Goal: Information Seeking & Learning: Learn about a topic

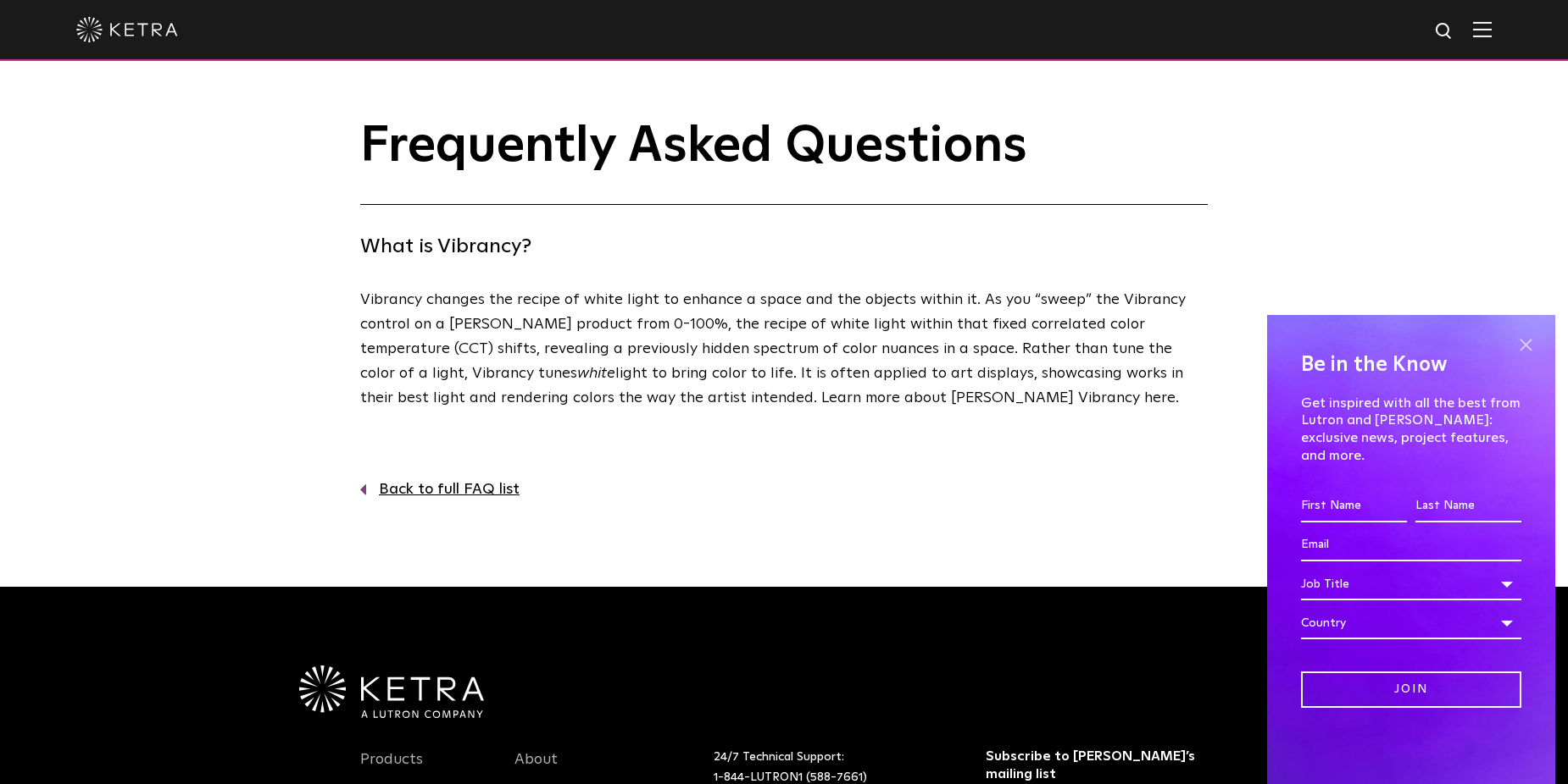
click at [1528, 353] on span at bounding box center [1524, 344] width 25 height 25
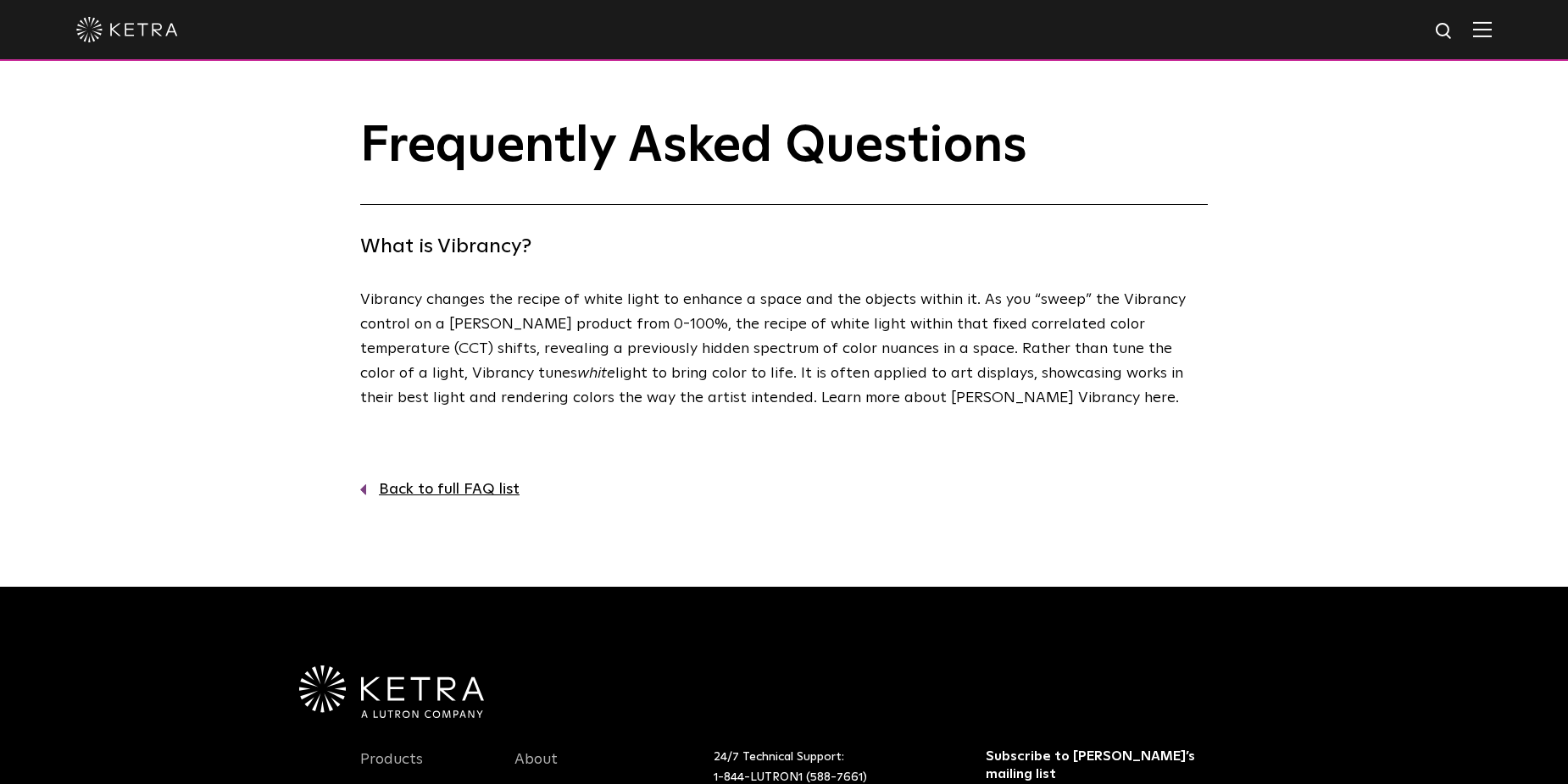
click at [442, 487] on link "Back to full FAQ list" at bounding box center [784, 490] width 848 height 24
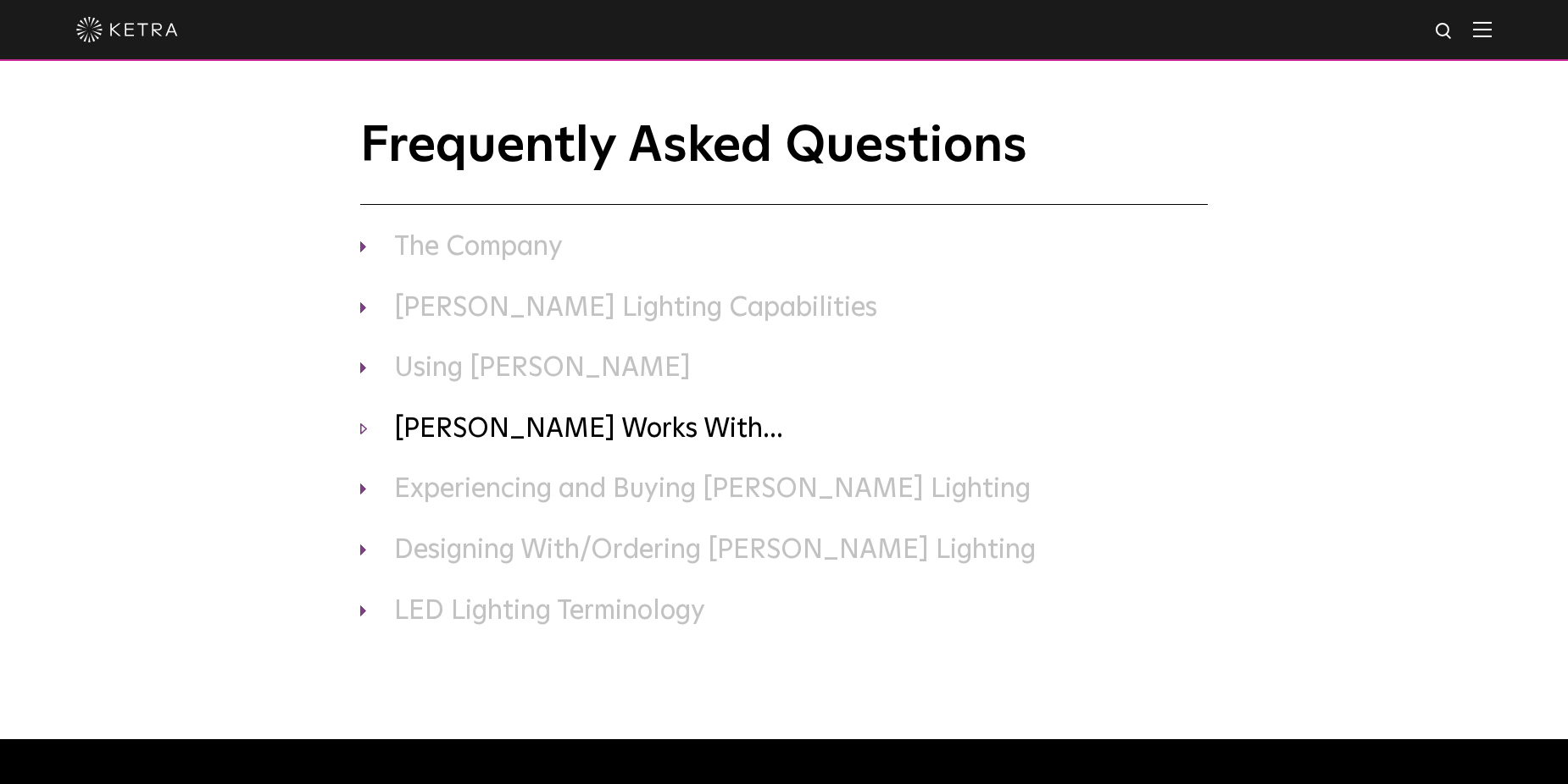
click at [464, 433] on h3 "[PERSON_NAME] Works With..." at bounding box center [784, 430] width 848 height 35
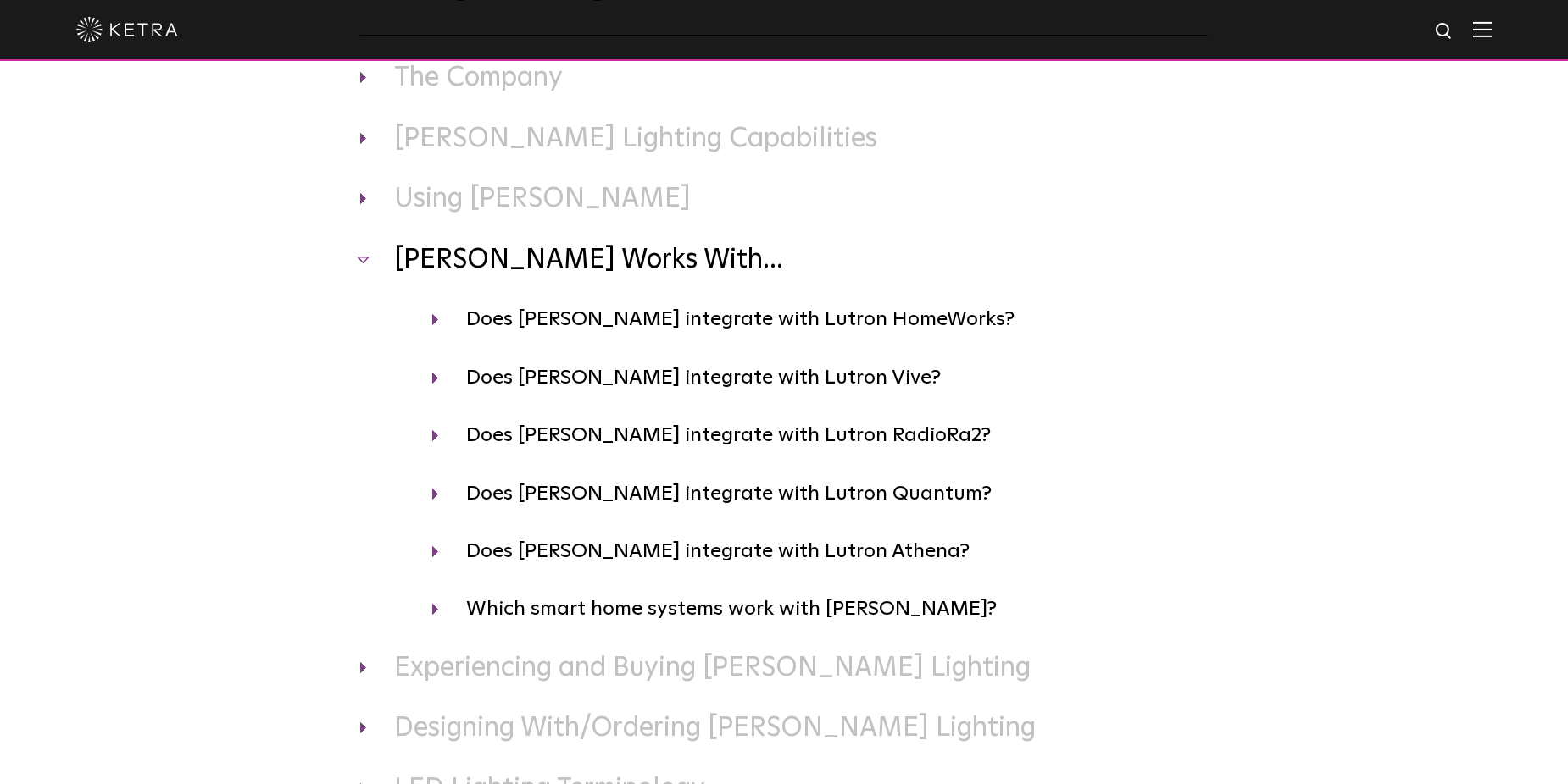
scroll to position [339, 0]
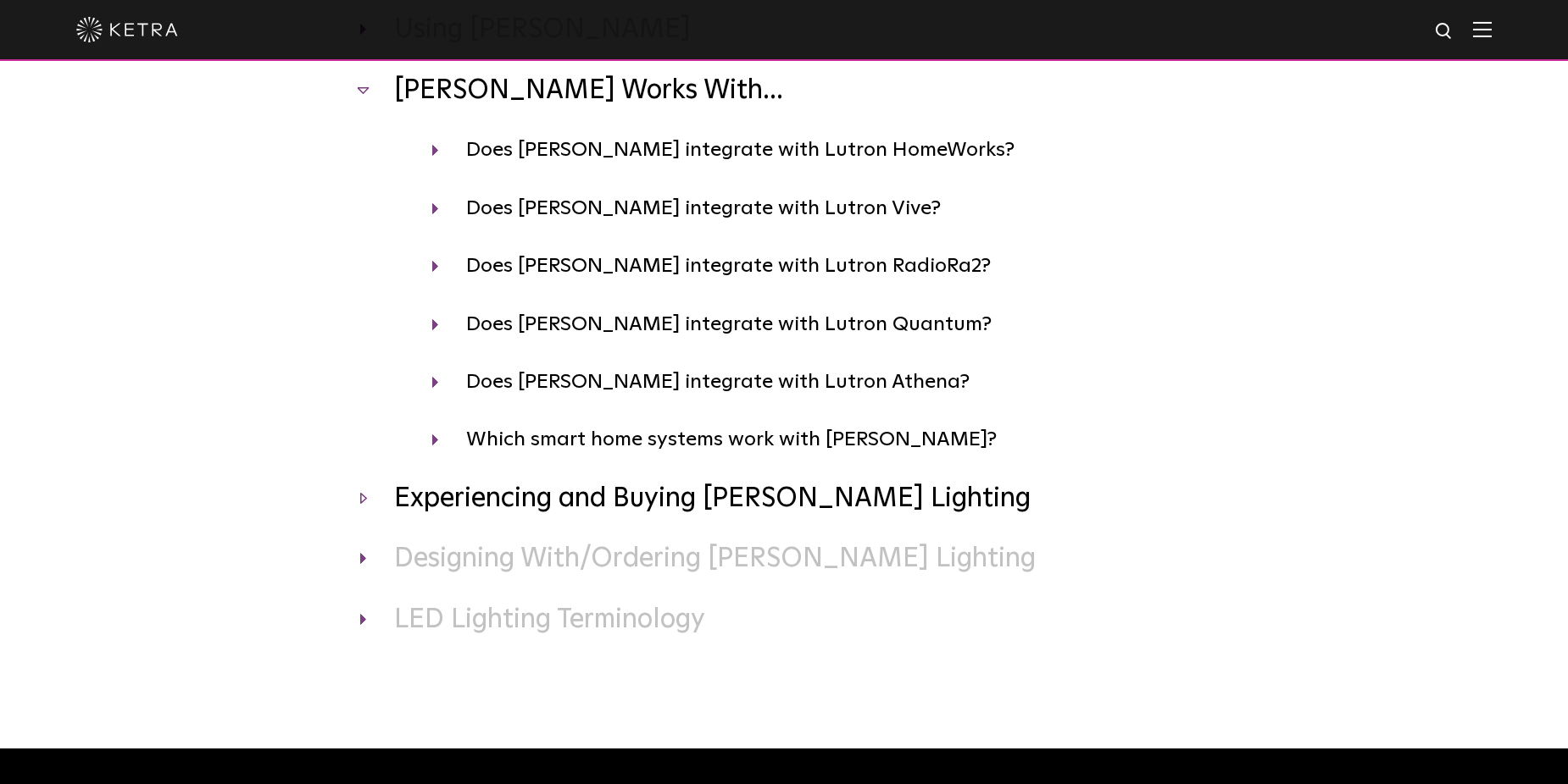
click at [462, 509] on h3 "Experiencing and Buying [PERSON_NAME] Lighting" at bounding box center [784, 499] width 848 height 35
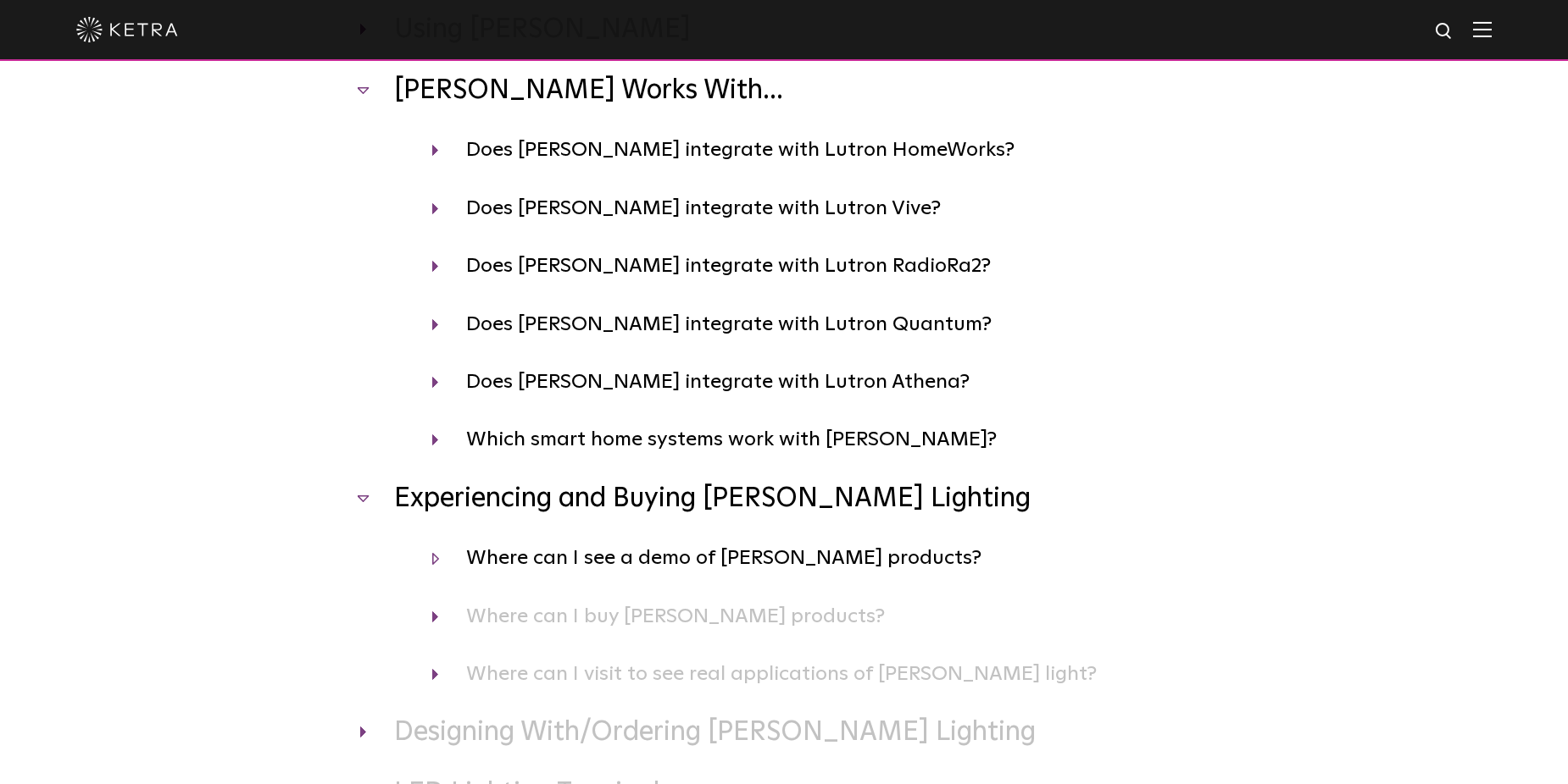
click at [539, 553] on h4 "Where can I see a demo of [PERSON_NAME] products?" at bounding box center [819, 558] width 775 height 32
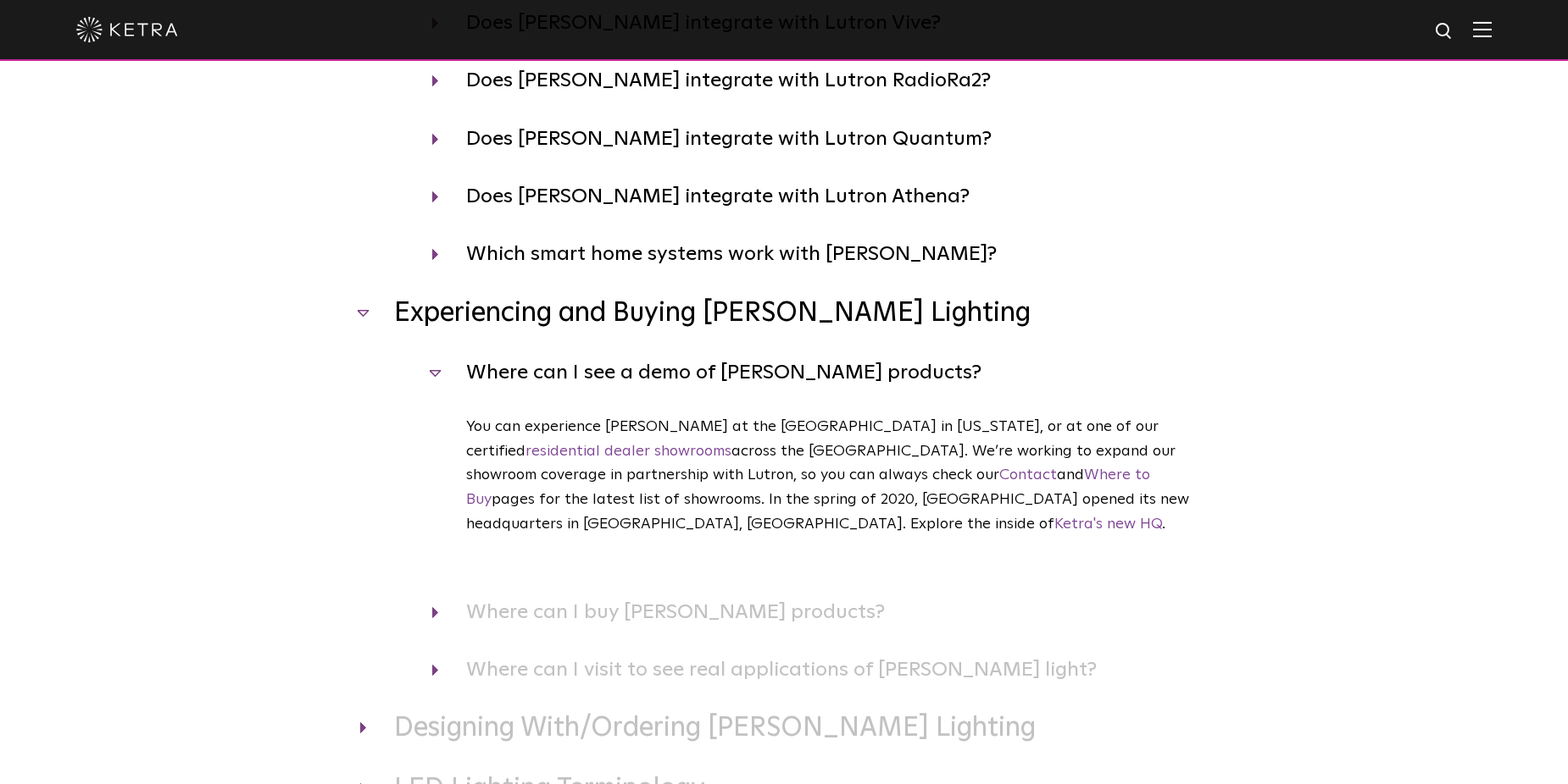
scroll to position [677, 0]
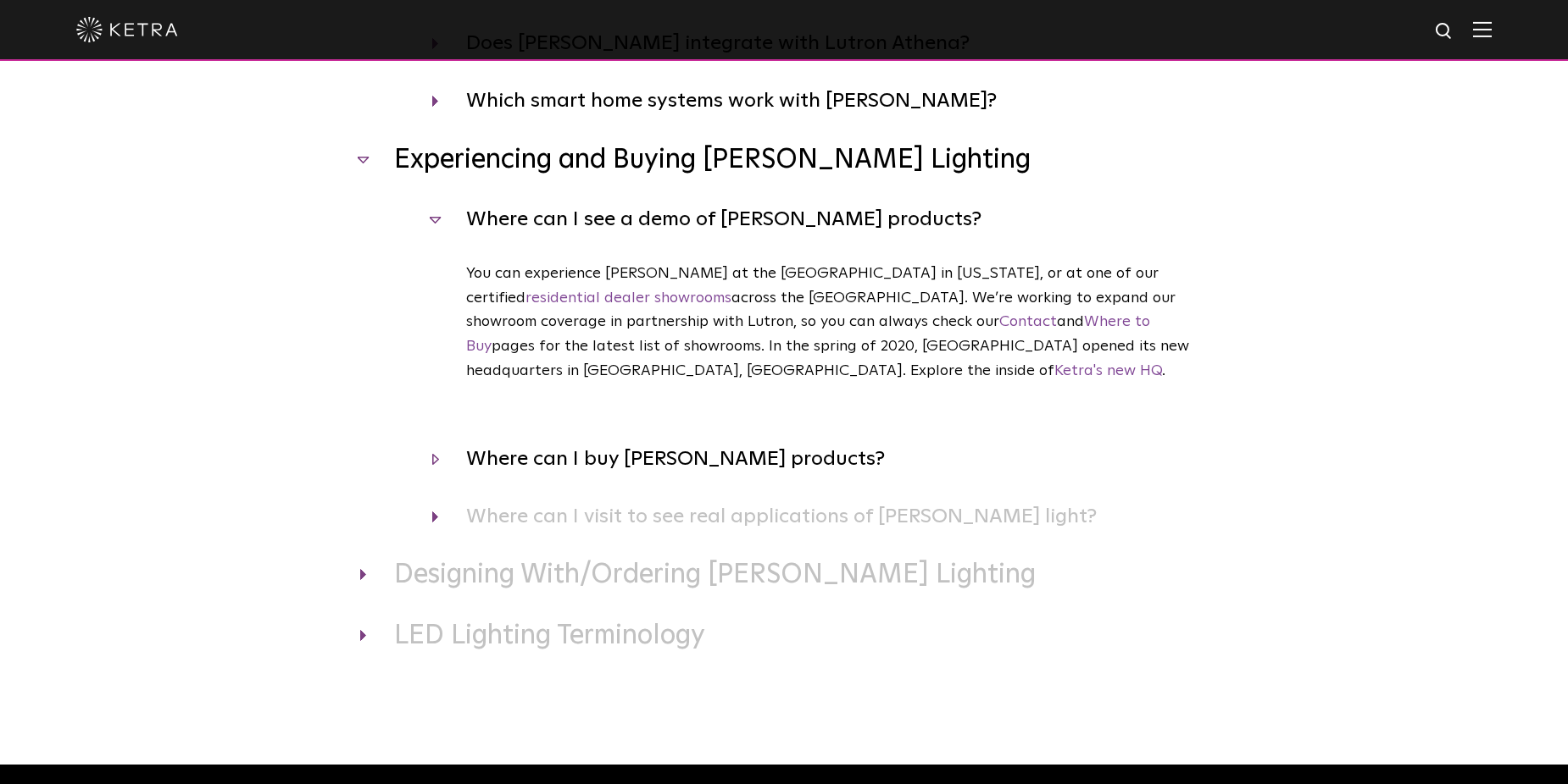
click at [535, 443] on h4 "Where can I buy [PERSON_NAME] products?" at bounding box center [819, 458] width 775 height 32
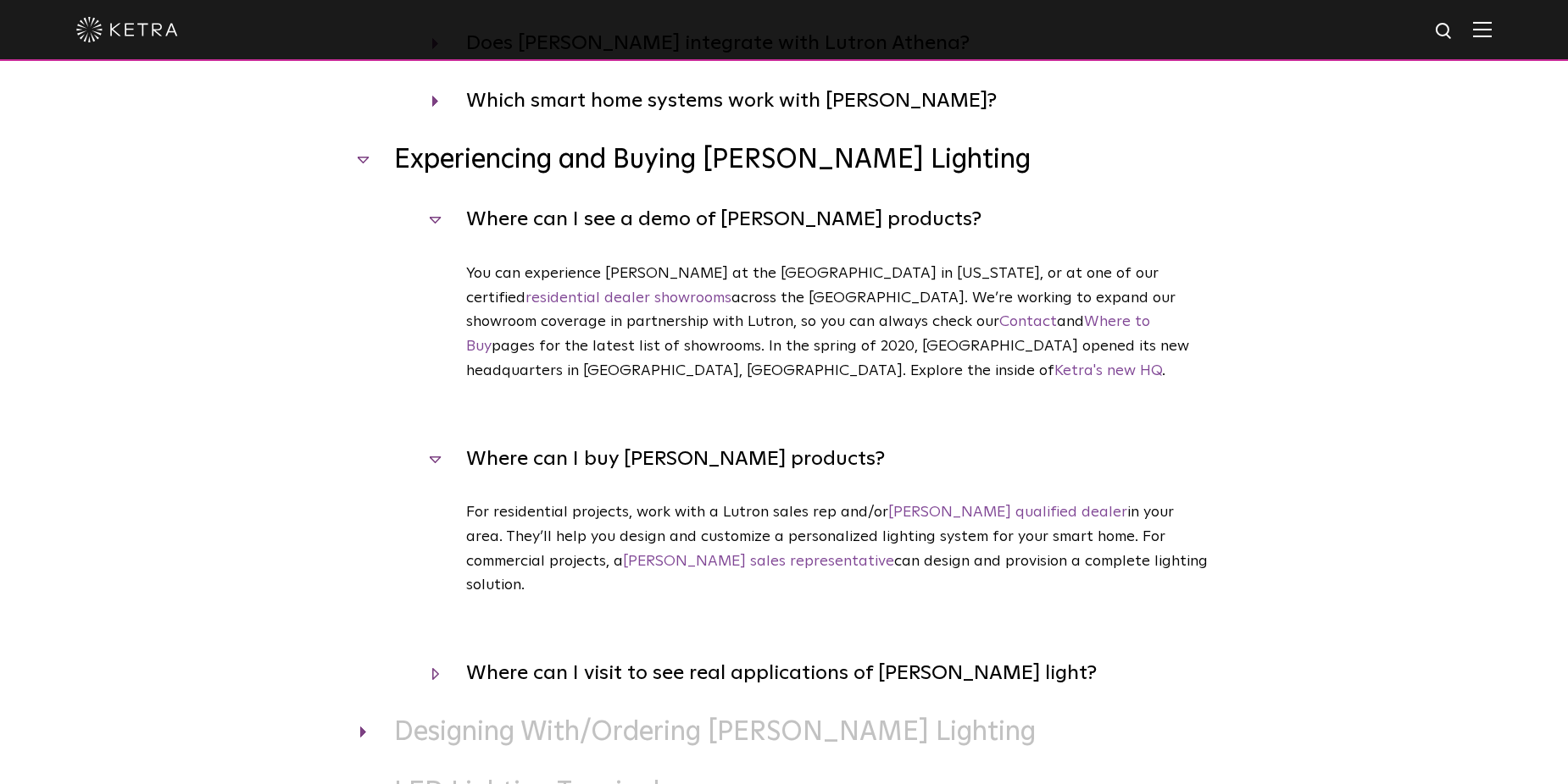
click at [608, 657] on h4 "Where can I visit to see real applications of [PERSON_NAME] light?" at bounding box center [819, 673] width 775 height 32
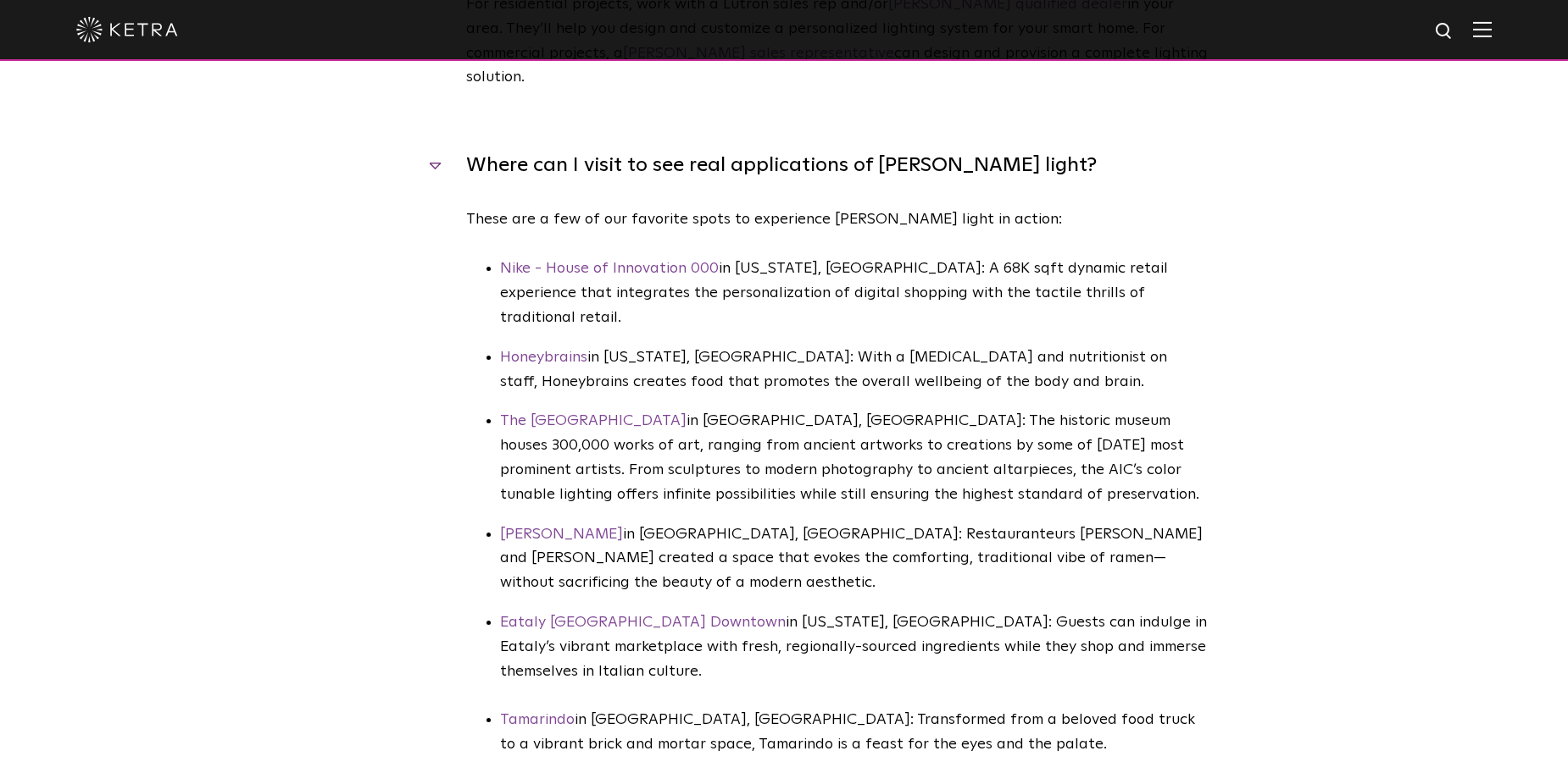
scroll to position [1524, 0]
